Goal: Navigation & Orientation: Find specific page/section

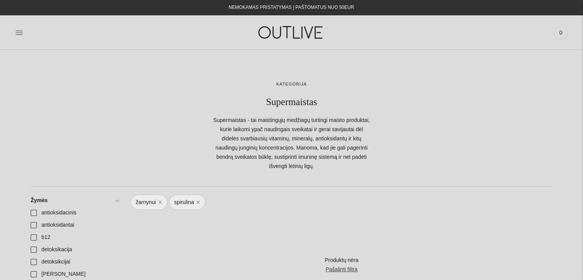
click at [317, 27] on img at bounding box center [291, 32] width 96 height 26
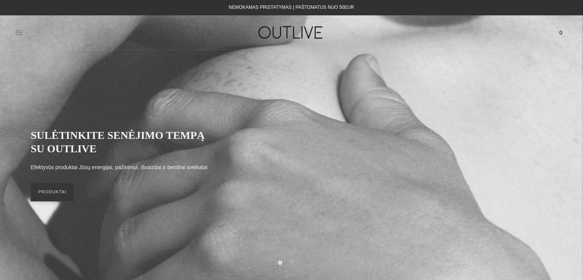
click at [16, 31] on icon at bounding box center [19, 33] width 8 height 8
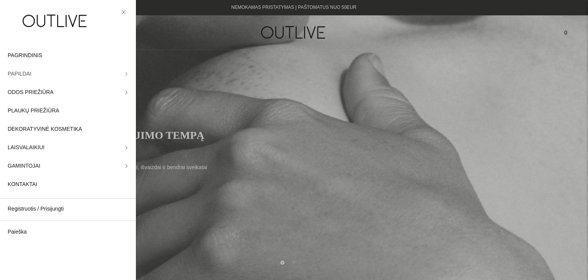
click at [124, 74] on icon at bounding box center [126, 74] width 4 height 4
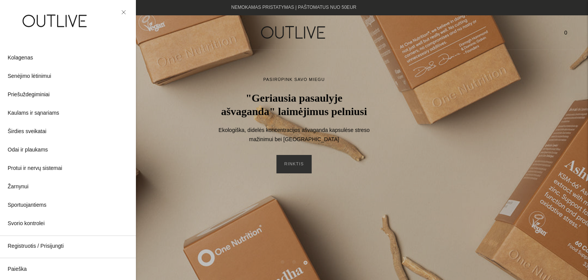
scroll to position [208, 0]
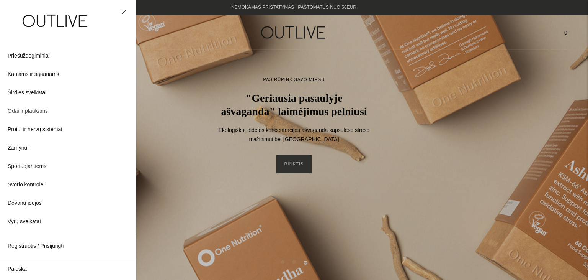
click at [31, 111] on span "Odai ir plaukams" at bounding box center [28, 110] width 40 height 9
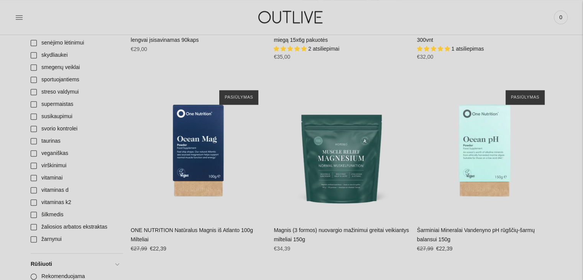
scroll to position [999, 0]
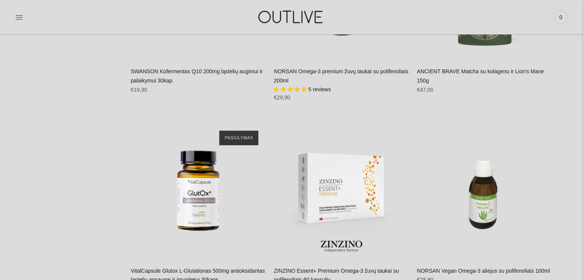
scroll to position [1955, 0]
